Goal: Find specific page/section: Find specific page/section

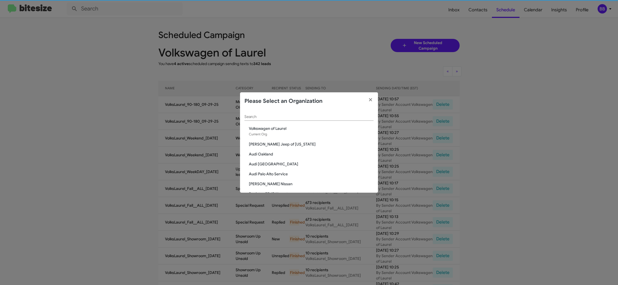
click at [263, 116] on input "Search" at bounding box center [308, 117] width 129 height 4
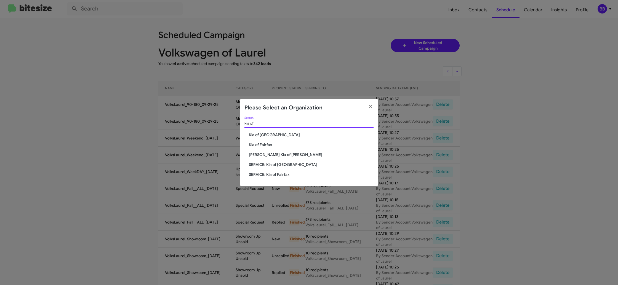
type input "kia of"
click at [259, 147] on span "Kia of Fairfax" at bounding box center [311, 145] width 125 height 6
click at [260, 144] on span "Kia of Fairfax" at bounding box center [311, 145] width 125 height 6
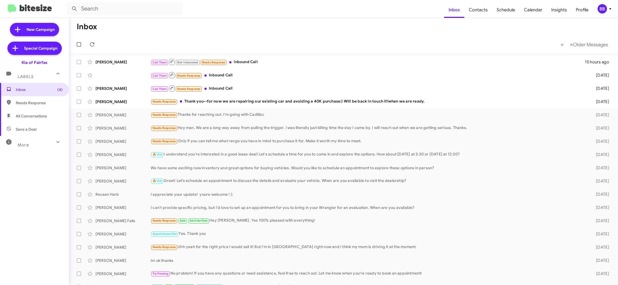
drag, startPoint x: 602, startPoint y: 7, endPoint x: 599, endPoint y: 13, distance: 6.5
click at [602, 7] on div "BB" at bounding box center [602, 8] width 9 height 9
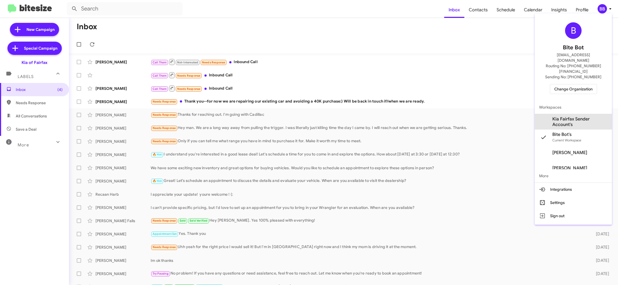
click at [569, 116] on span "Kia Fairfax Sender Account's" at bounding box center [579, 121] width 55 height 11
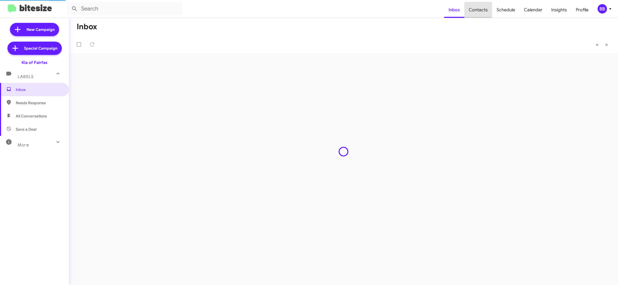
click at [475, 10] on span "Contacts" at bounding box center [478, 10] width 28 height 16
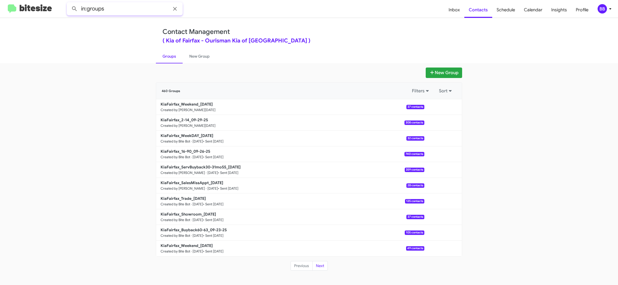
click at [128, 13] on input "in:groups" at bounding box center [125, 8] width 116 height 13
type input "in:groups weekend"
click at [69, 3] on button at bounding box center [74, 8] width 11 height 11
click at [455, 12] on span "Inbox" at bounding box center [454, 10] width 20 height 16
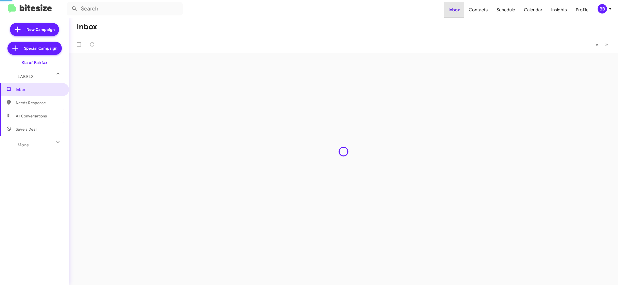
click at [455, 12] on span "Inbox" at bounding box center [454, 10] width 20 height 16
drag, startPoint x: 455, startPoint y: 12, endPoint x: 459, endPoint y: 12, distance: 3.9
click at [455, 12] on span "Inbox" at bounding box center [454, 10] width 20 height 16
click at [472, 12] on span "Contacts" at bounding box center [478, 10] width 28 height 16
type input "in:groups"
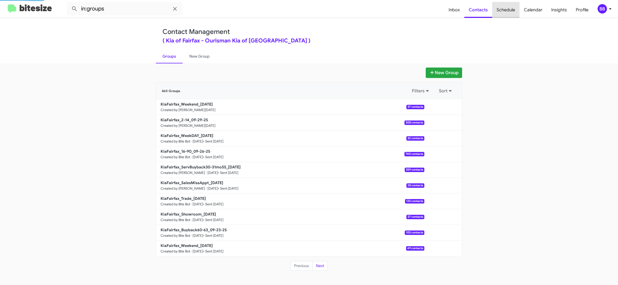
click at [503, 12] on span "Schedule" at bounding box center [505, 10] width 27 height 16
